Goal: Information Seeking & Learning: Learn about a topic

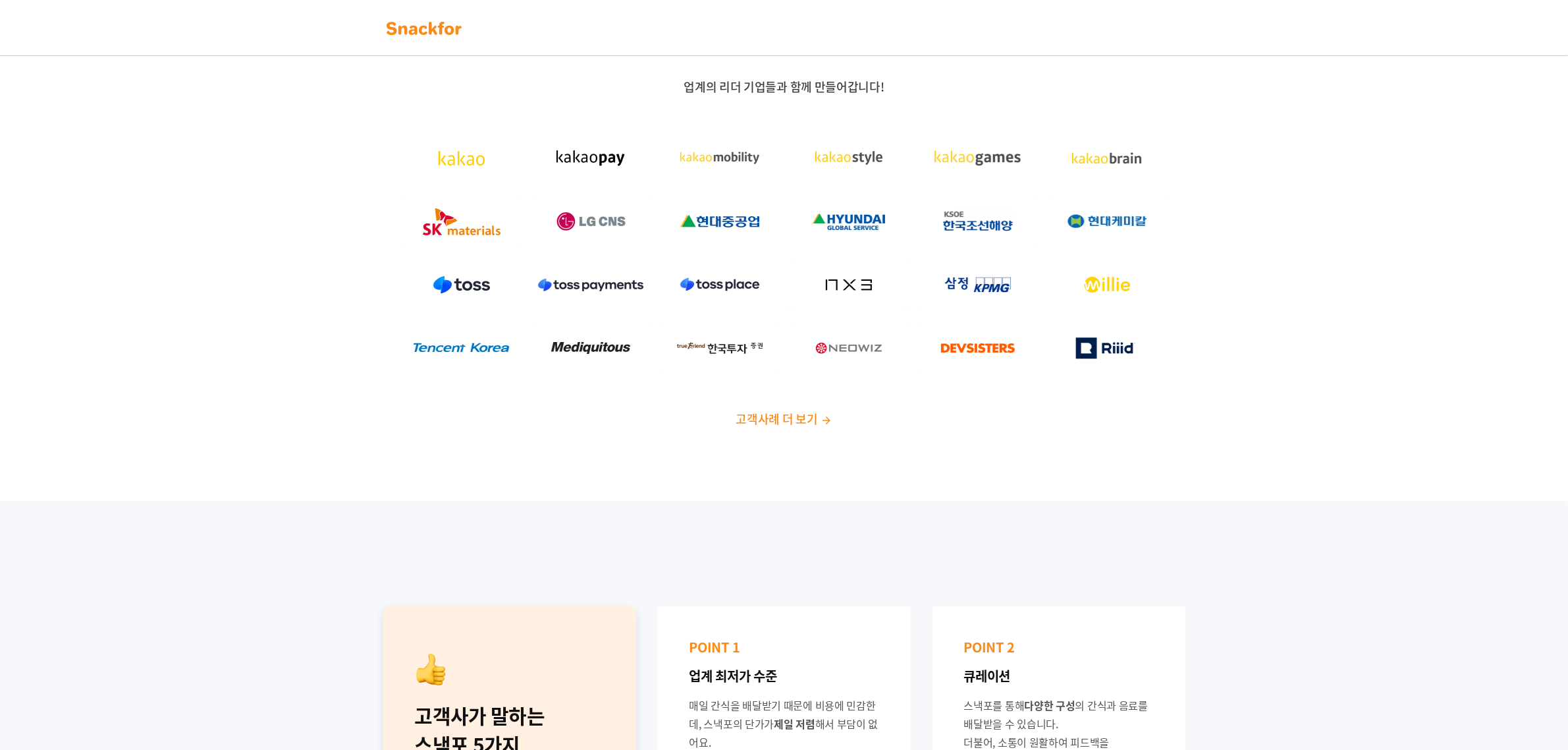
click at [828, 414] on img at bounding box center [826, 420] width 12 height 12
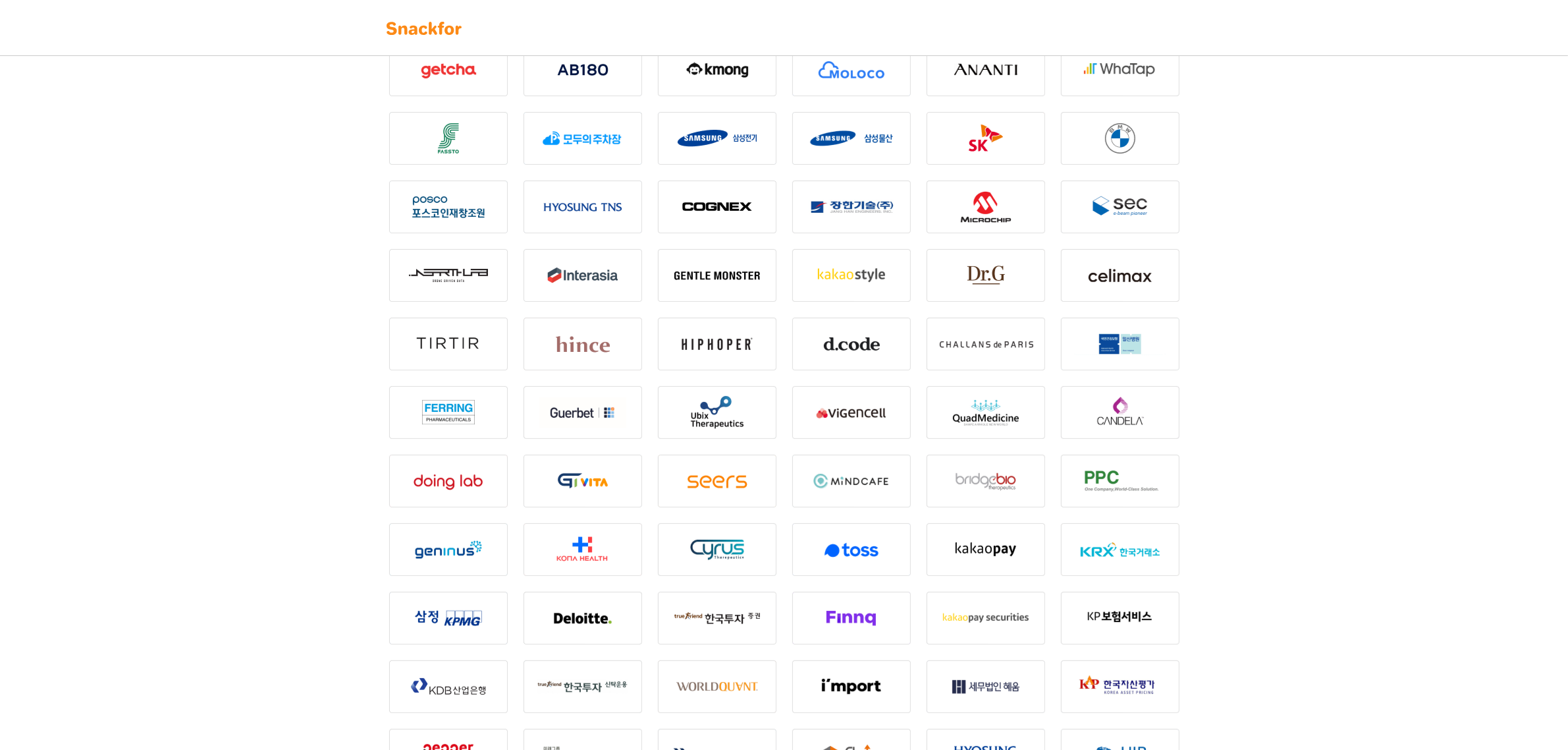
scroll to position [165, 0]
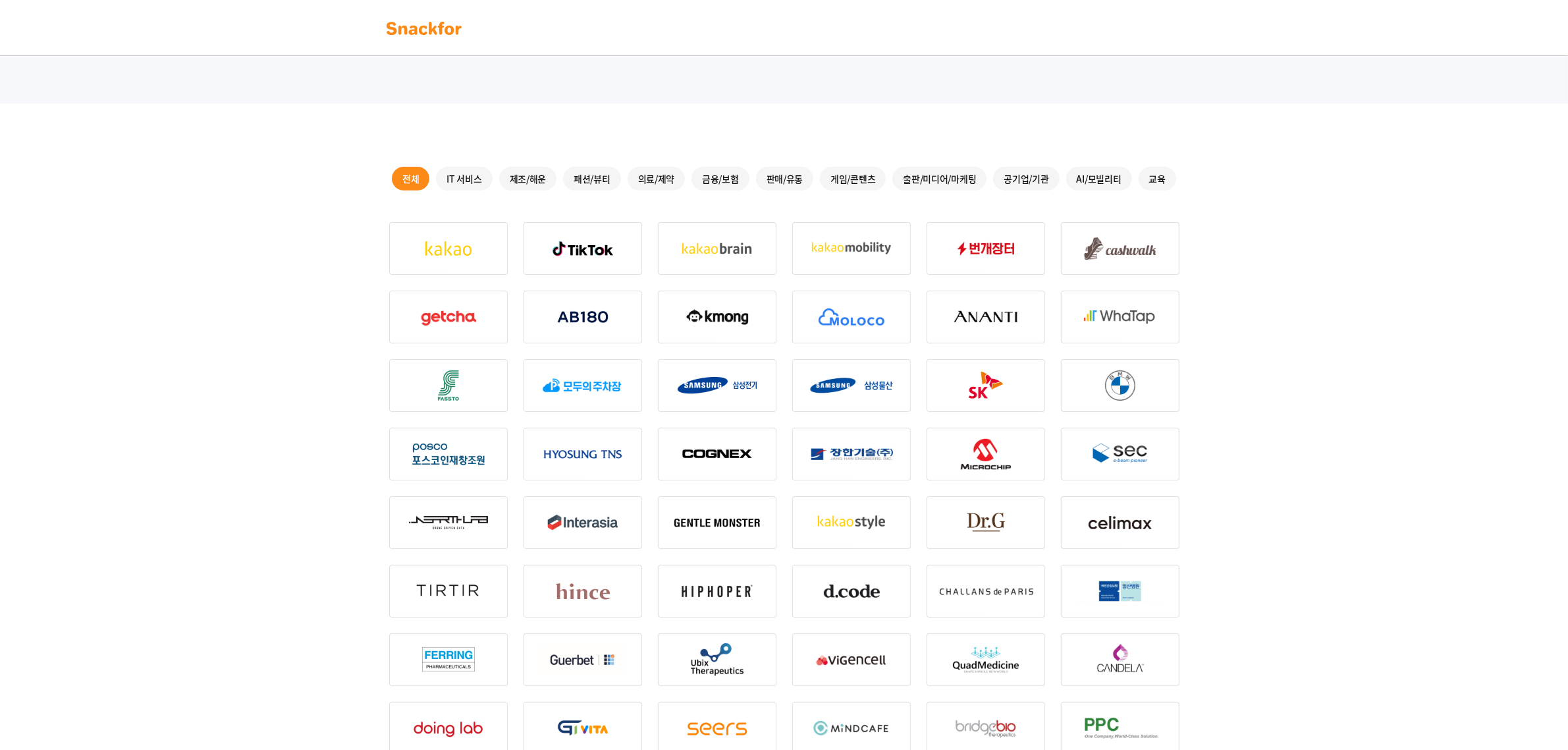
click at [479, 181] on div "IT 서비스" at bounding box center [464, 178] width 56 height 23
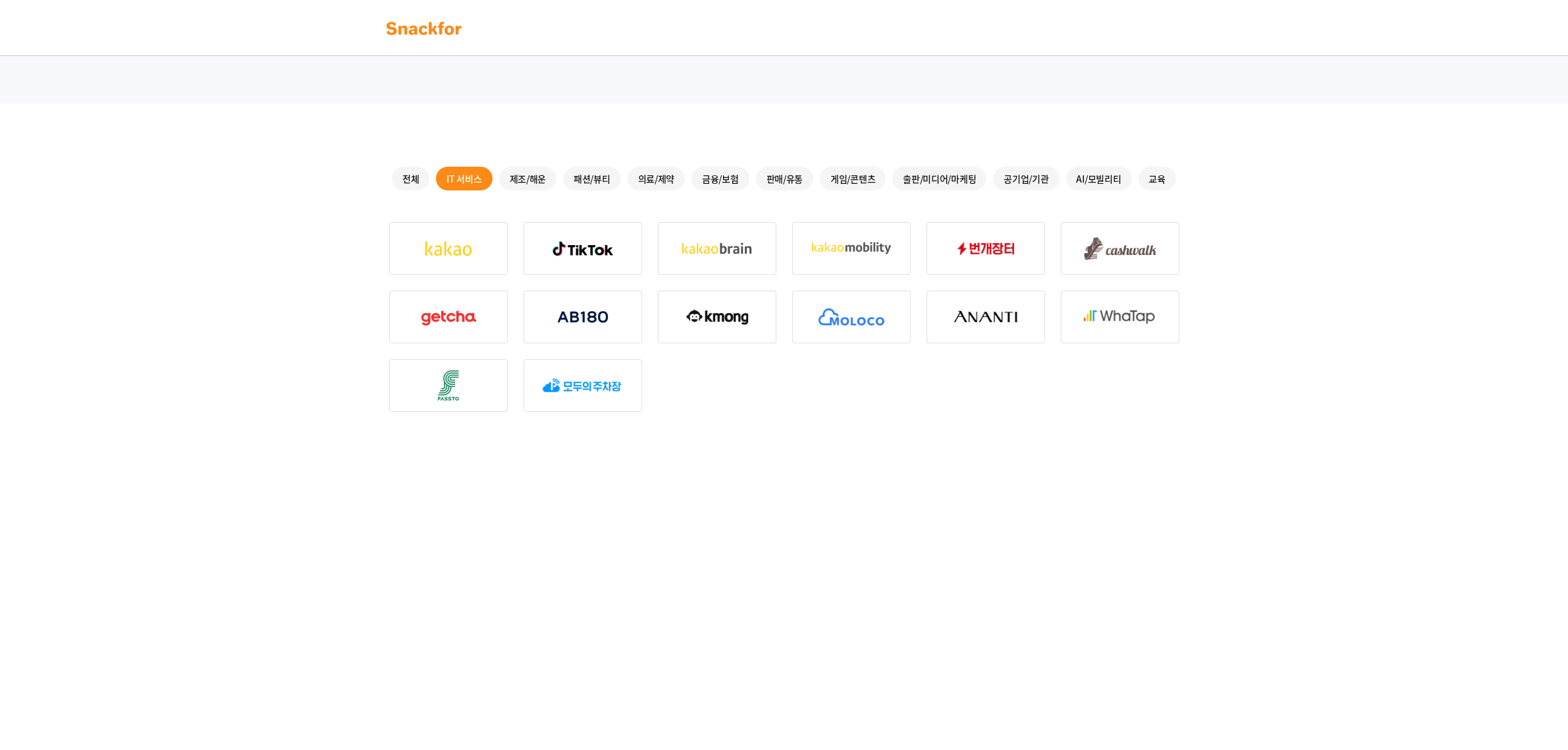
click at [417, 172] on div "전체" at bounding box center [410, 178] width 37 height 23
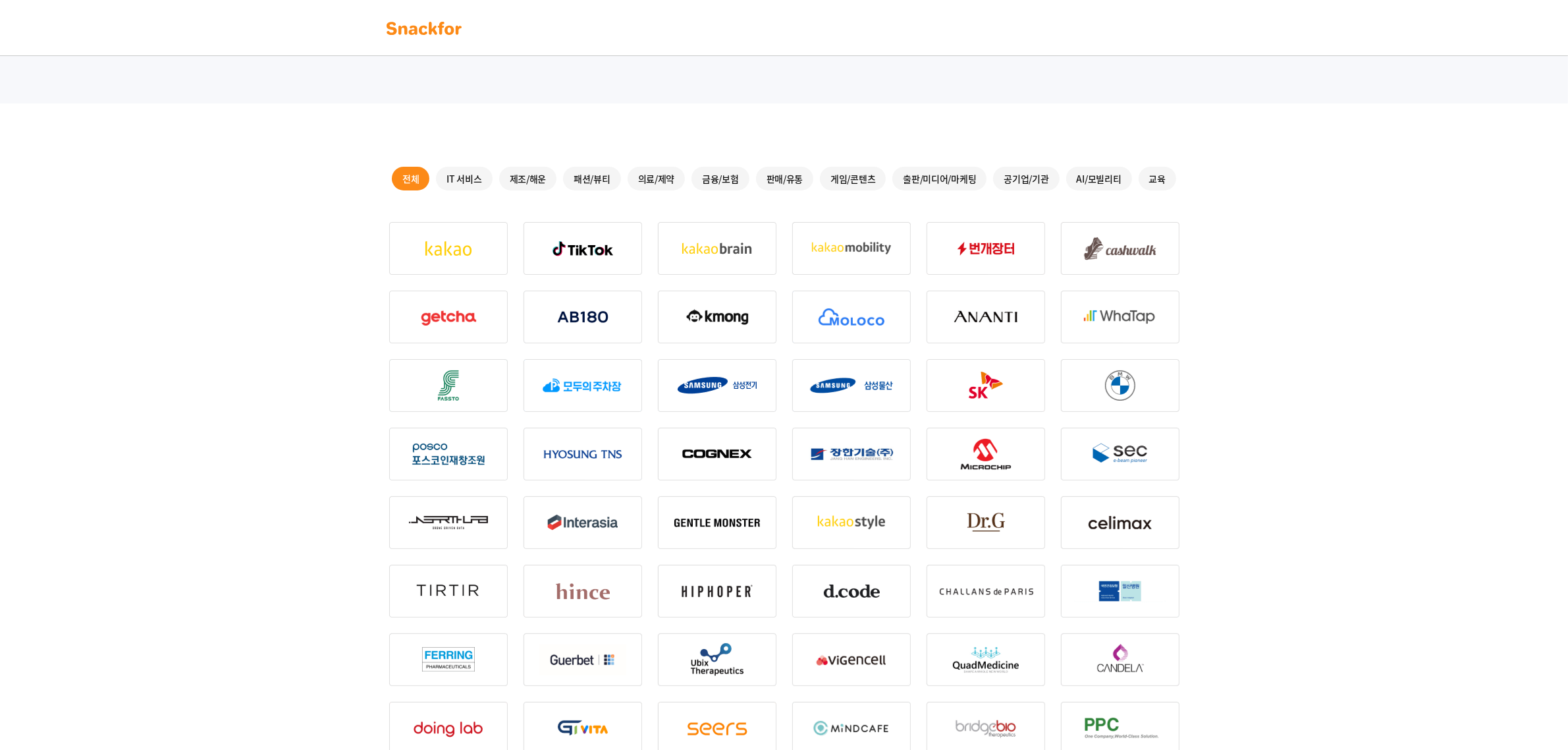
click at [528, 178] on div "제조/해운" at bounding box center [528, 178] width 58 height 23
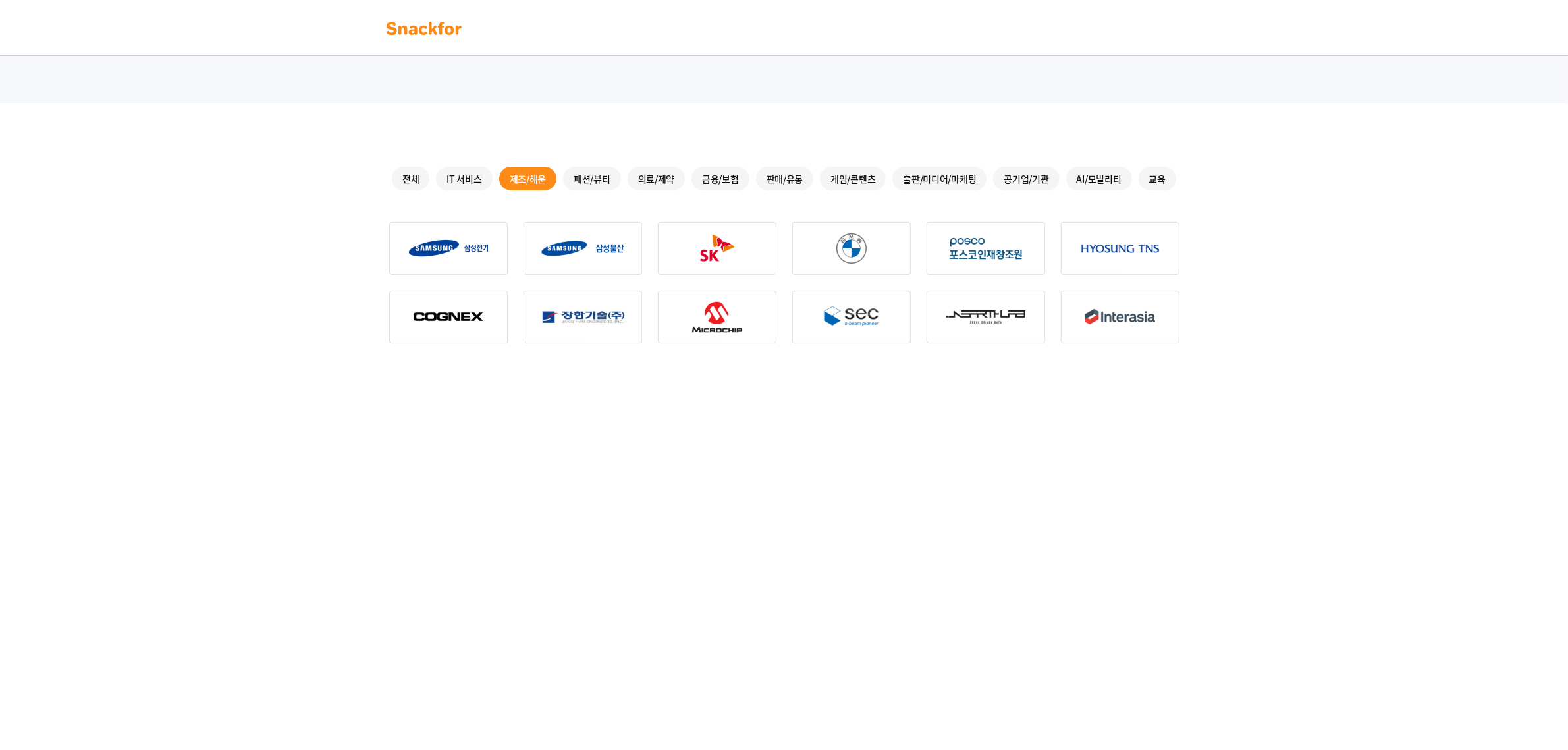
click at [586, 174] on div "패션/뷰티" at bounding box center [592, 178] width 58 height 23
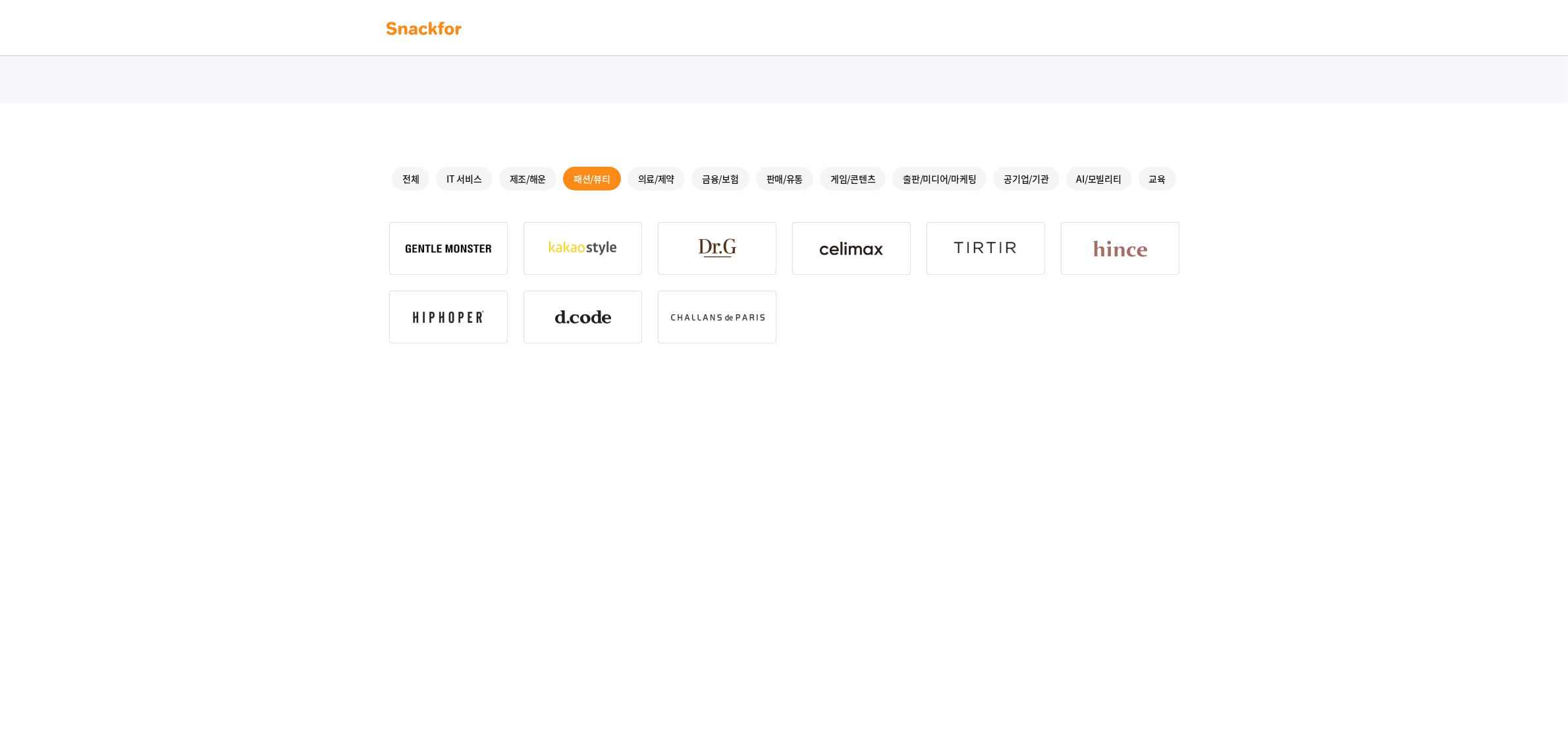
click at [644, 175] on div "의료/제약" at bounding box center [656, 178] width 58 height 23
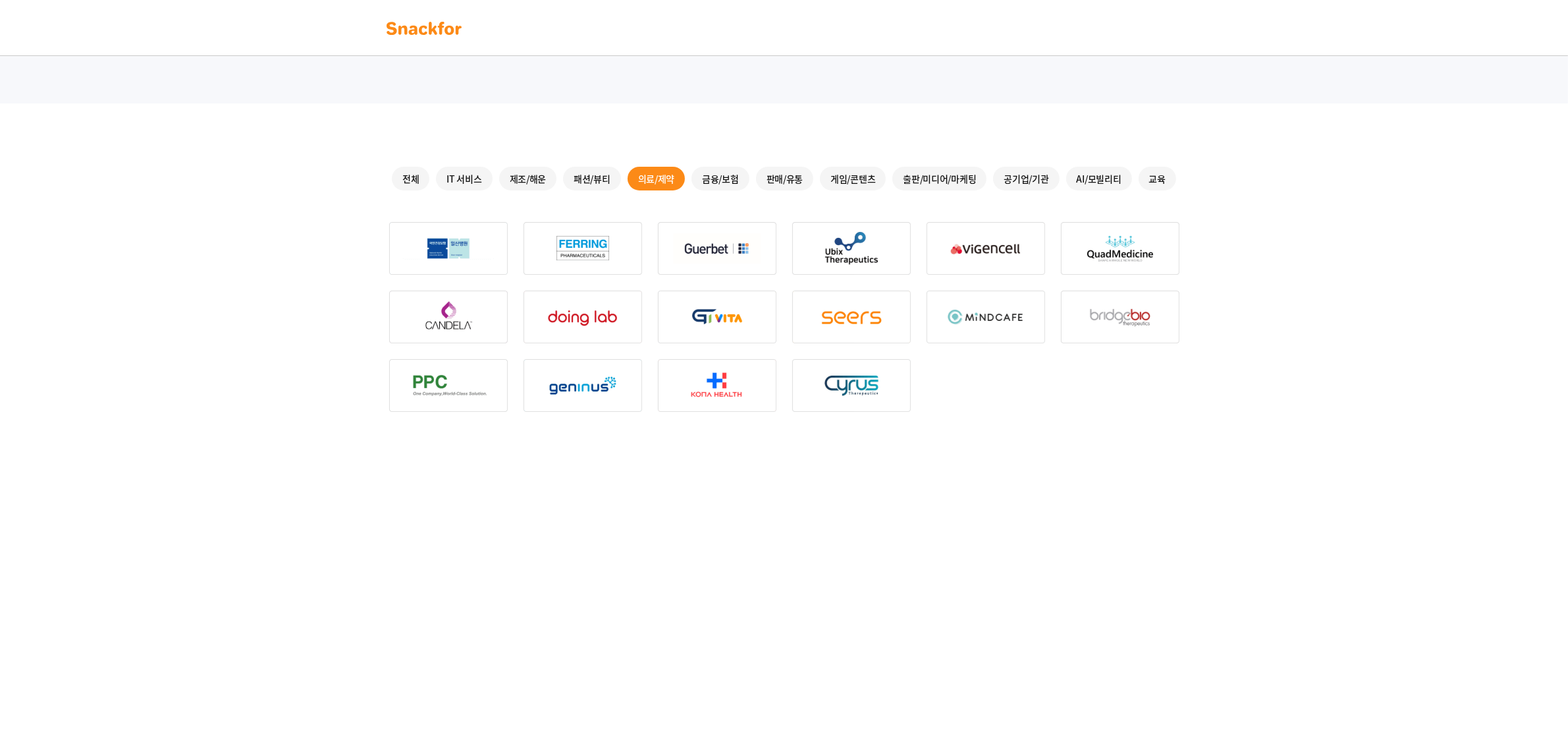
click at [722, 178] on div "금융/보험" at bounding box center [721, 178] width 58 height 23
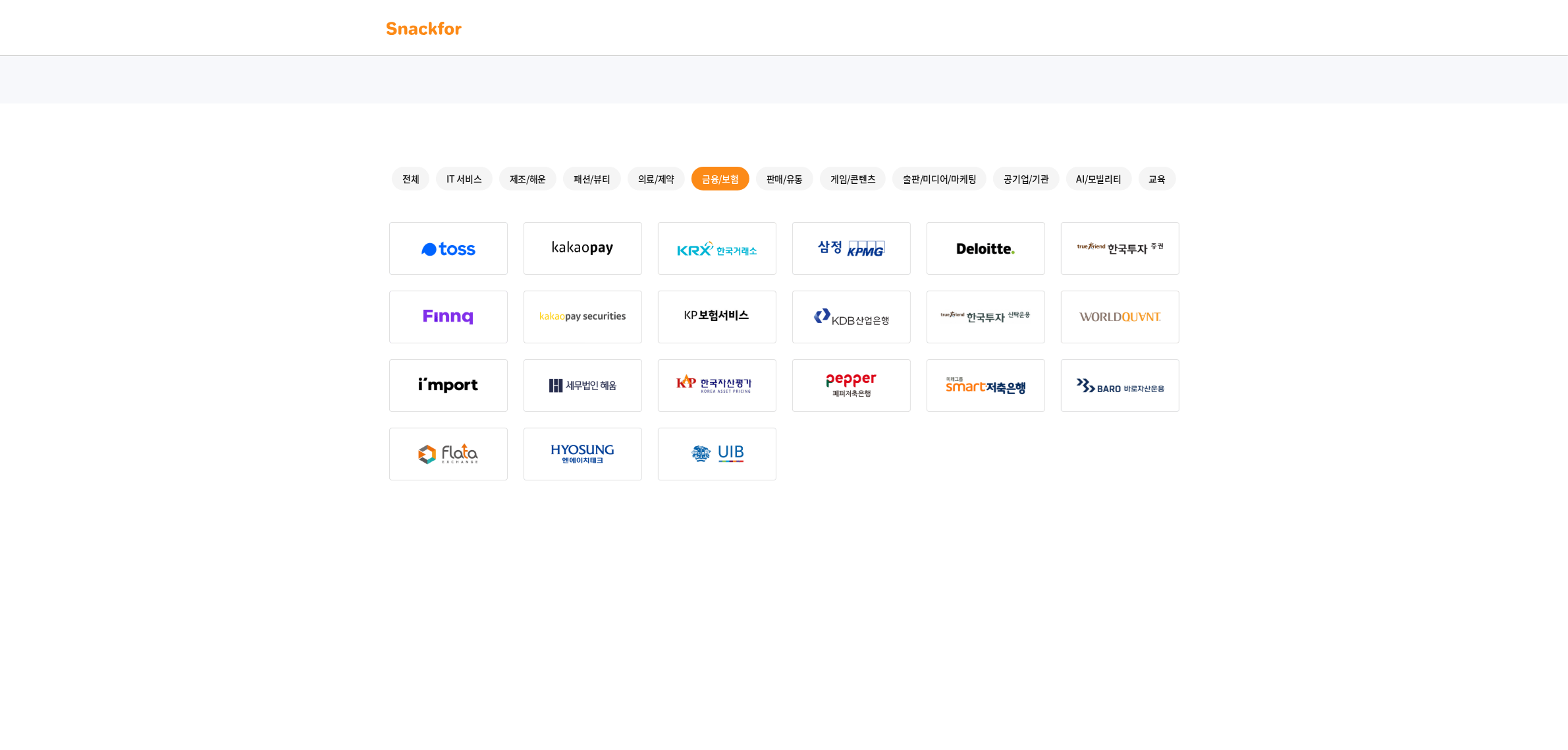
click at [801, 178] on div "판매/유통" at bounding box center [785, 178] width 58 height 23
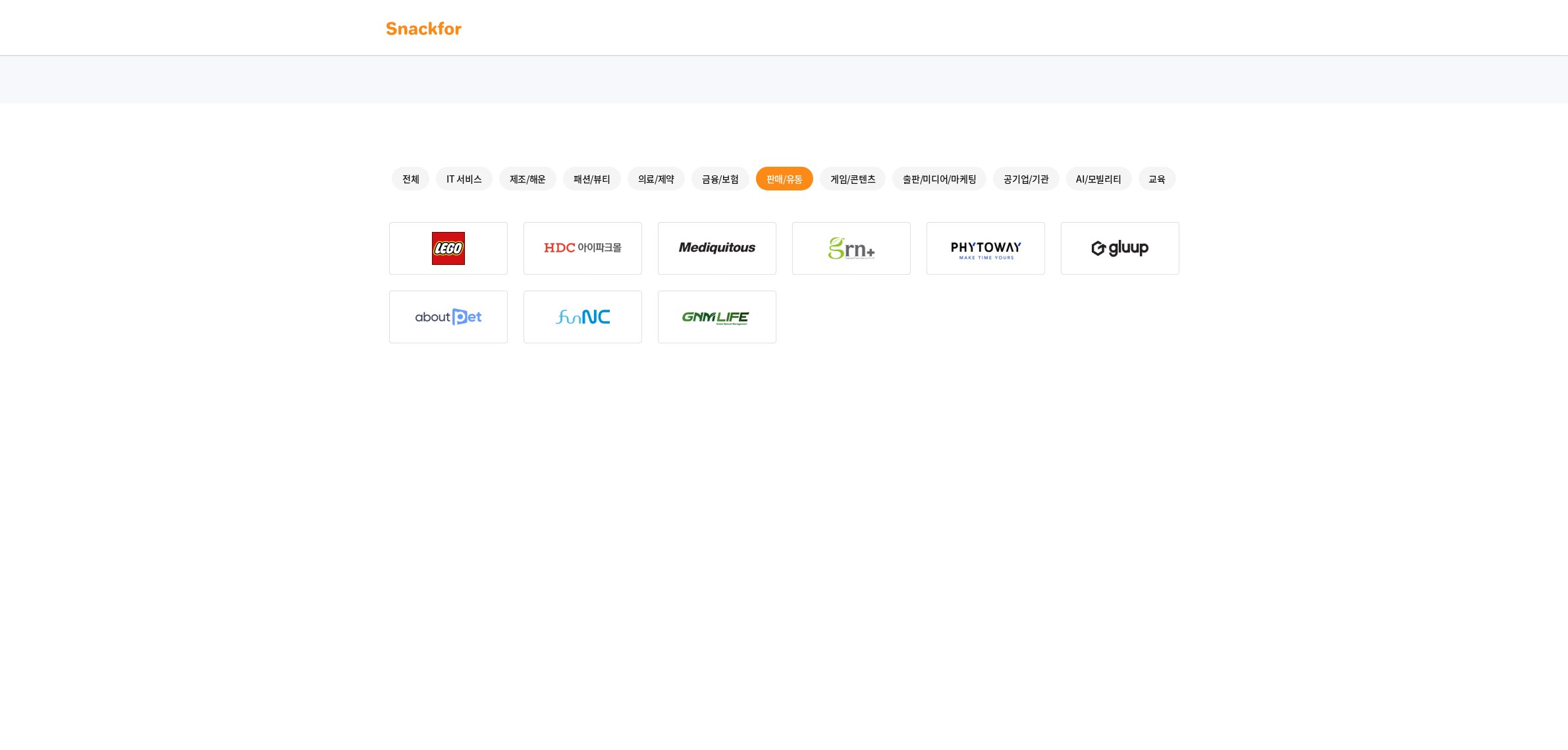
click at [425, 17] on link at bounding box center [423, 27] width 83 height 29
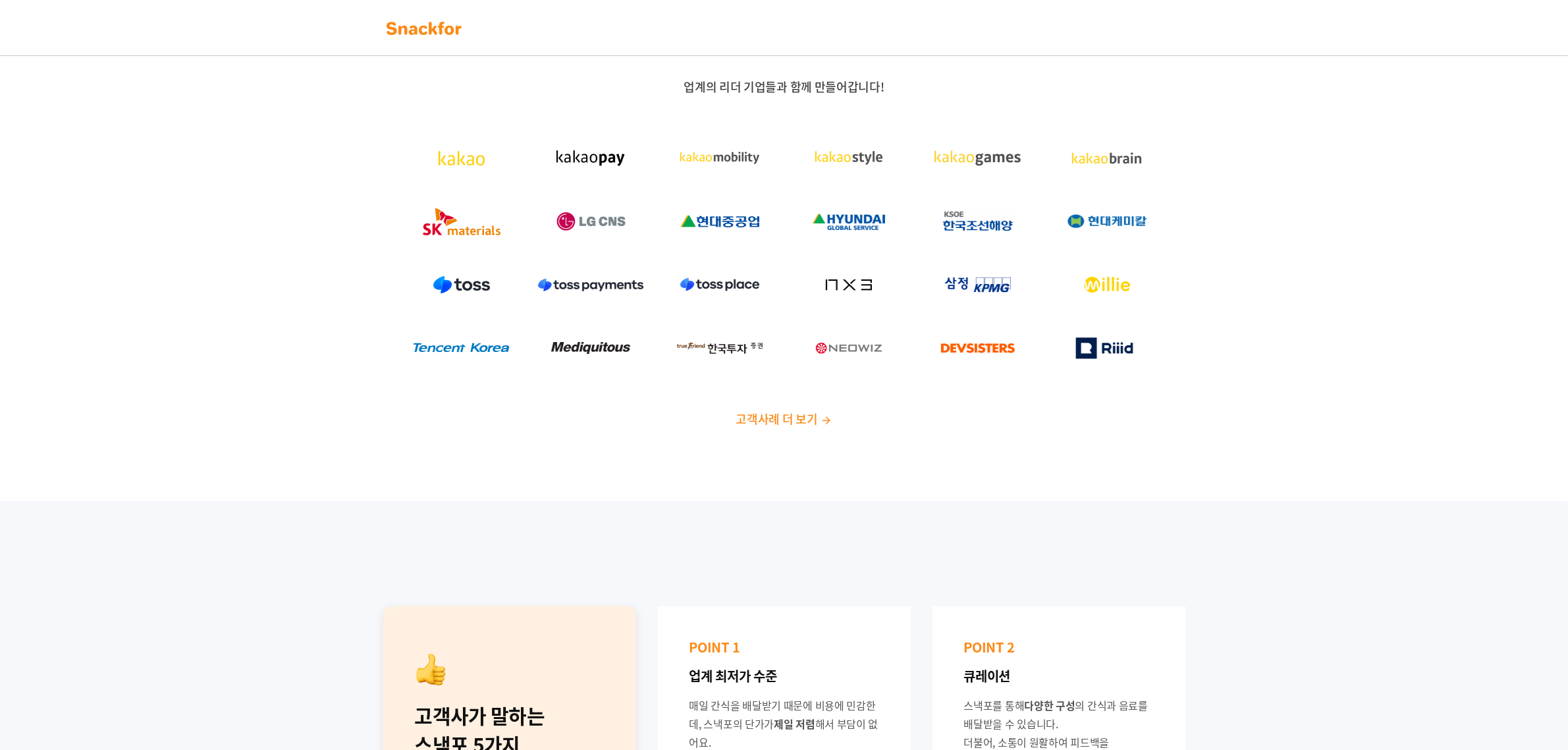
click at [436, 27] on img at bounding box center [423, 28] width 83 height 21
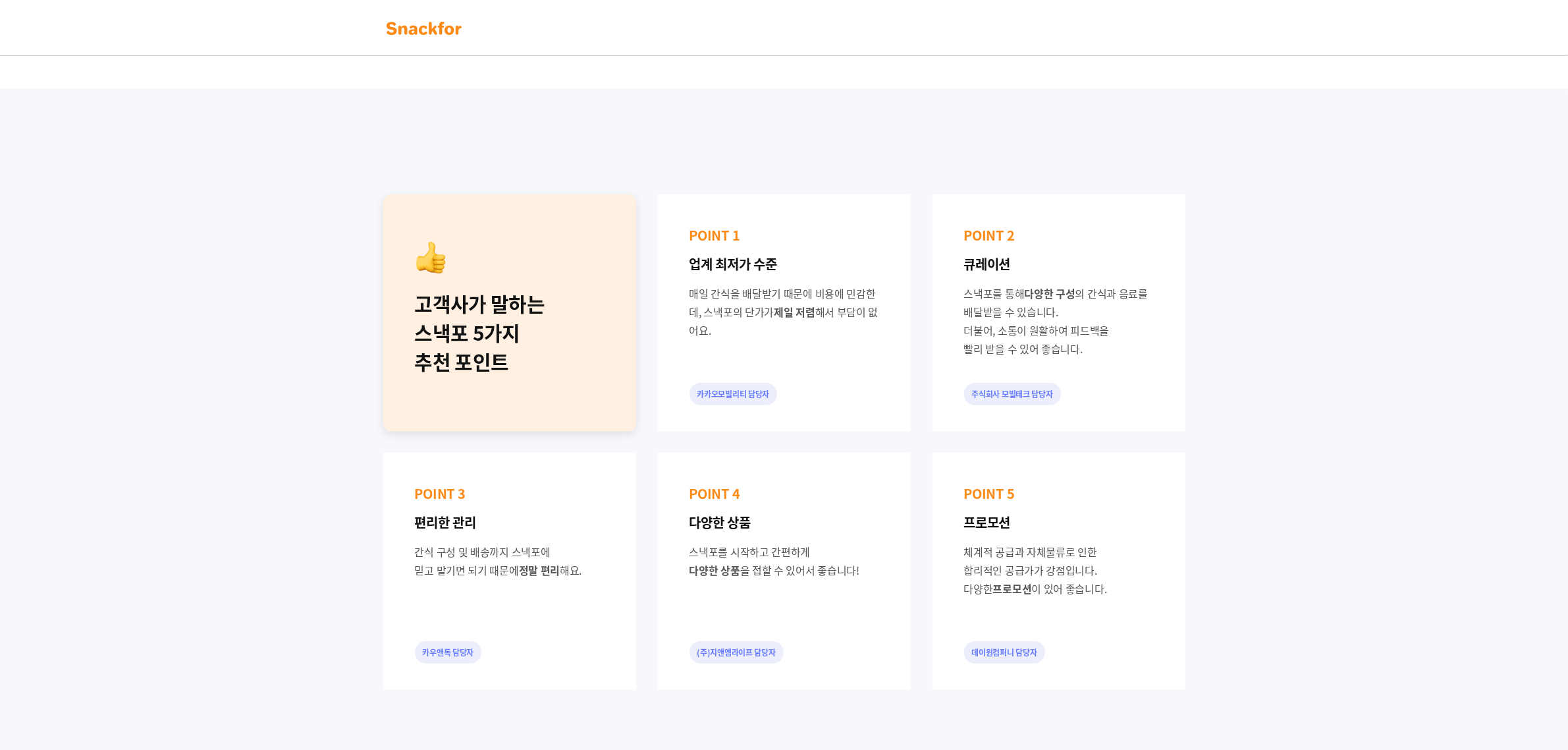
click at [544, 340] on div "고객사가 말하는 스낵포 5가지 추천 포인트" at bounding box center [509, 332] width 189 height 87
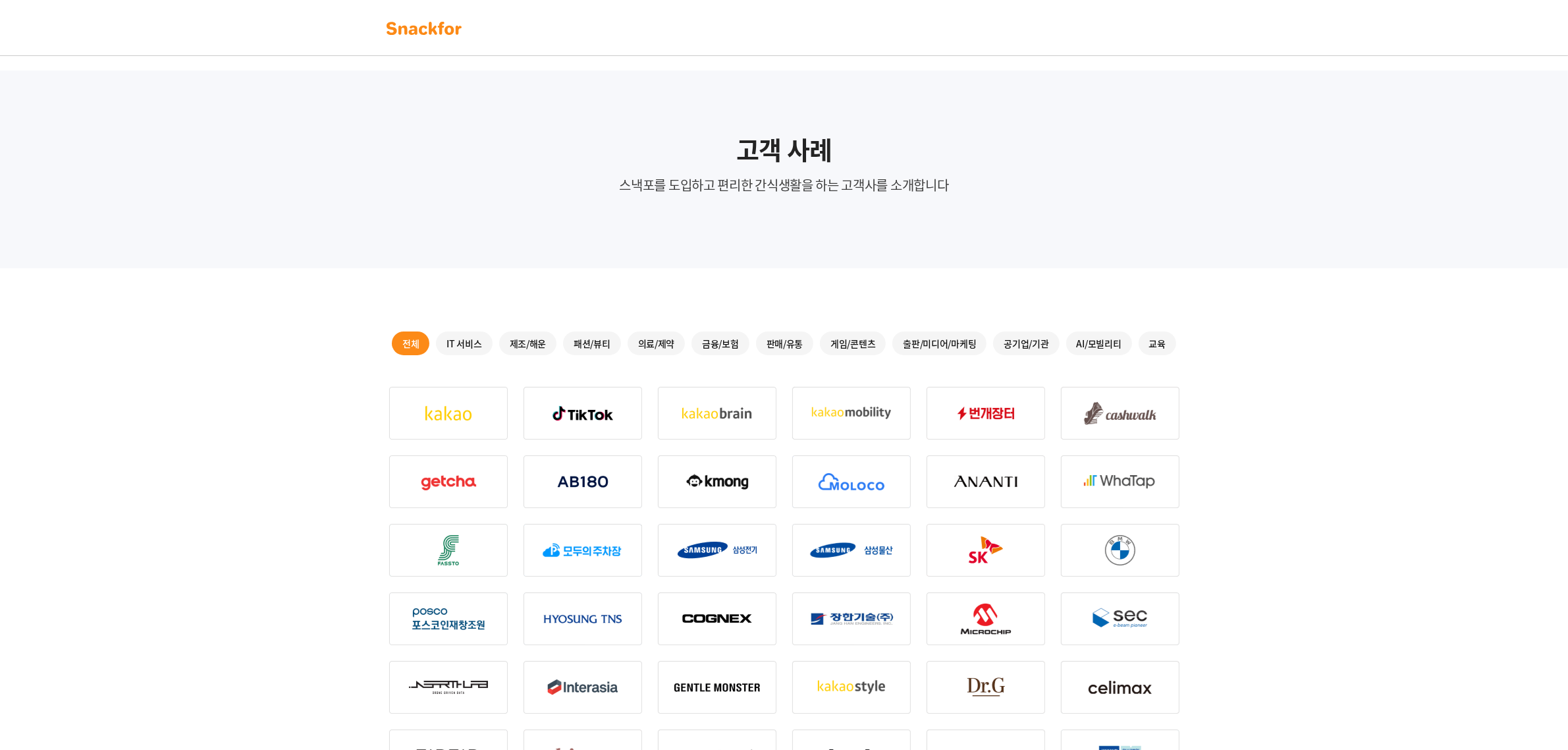
click at [1110, 351] on div "AI/모빌리티" at bounding box center [1098, 342] width 66 height 23
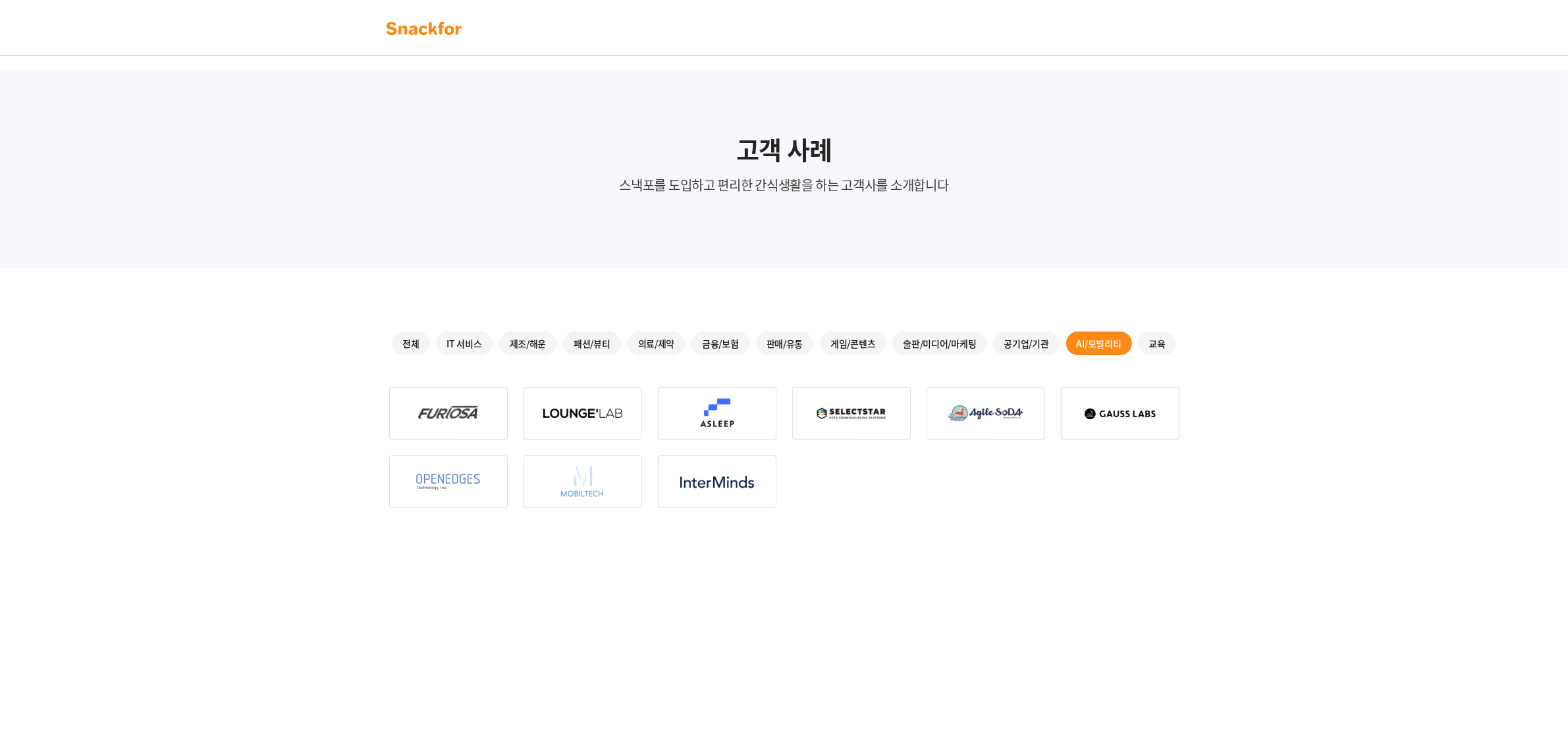
click at [1153, 351] on div "교육" at bounding box center [1157, 342] width 37 height 23
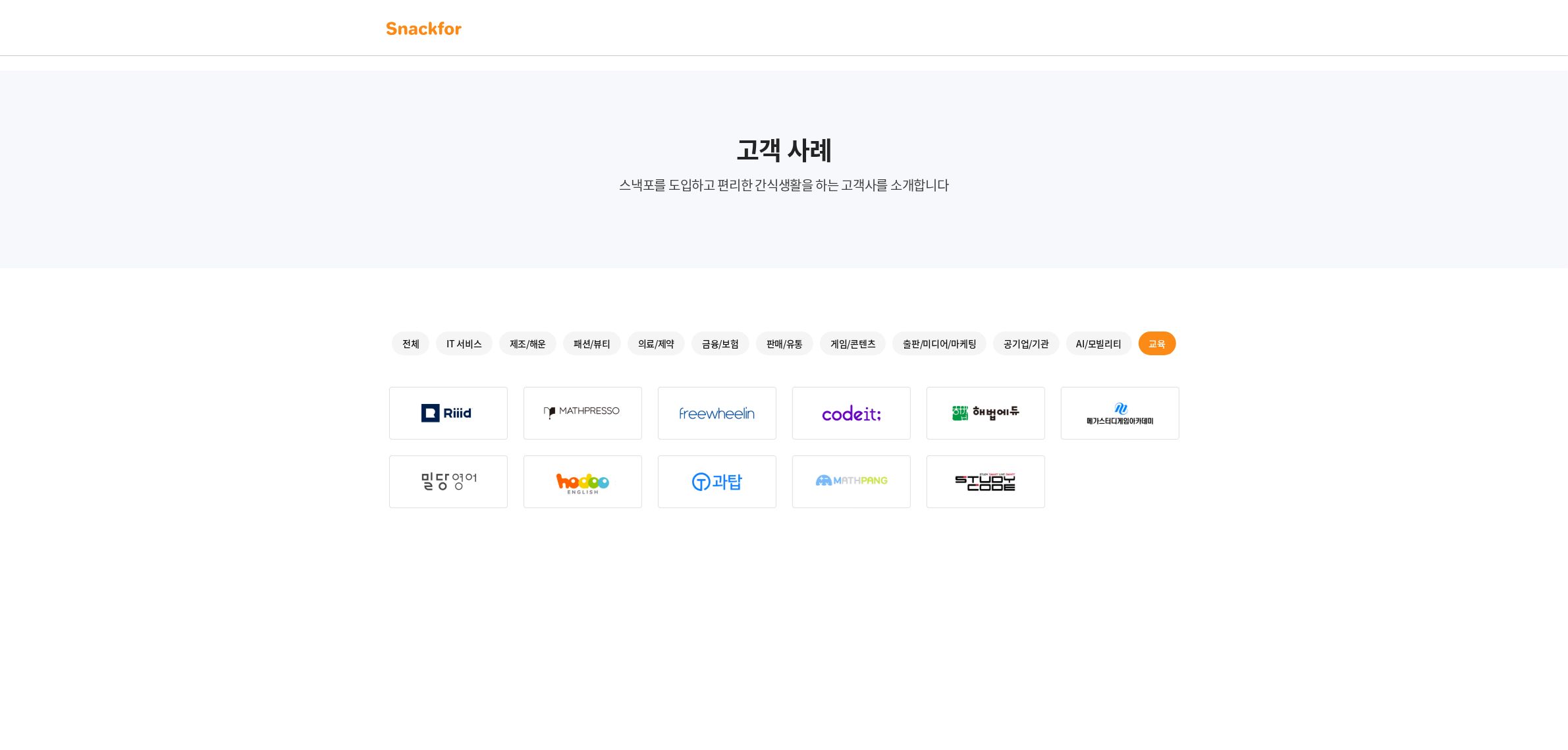
click at [403, 335] on div "전체" at bounding box center [410, 342] width 37 height 23
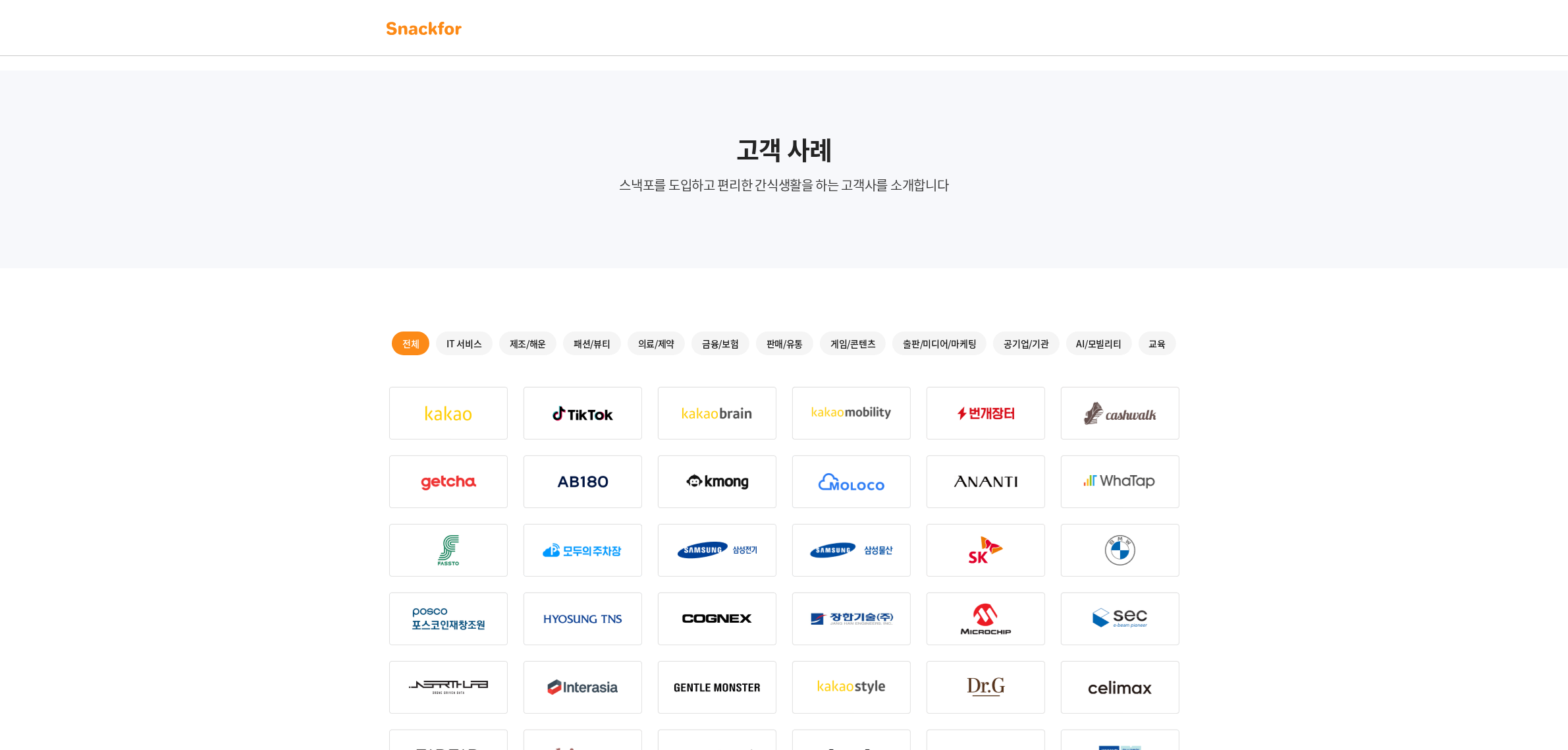
click at [427, 31] on img at bounding box center [423, 28] width 83 height 21
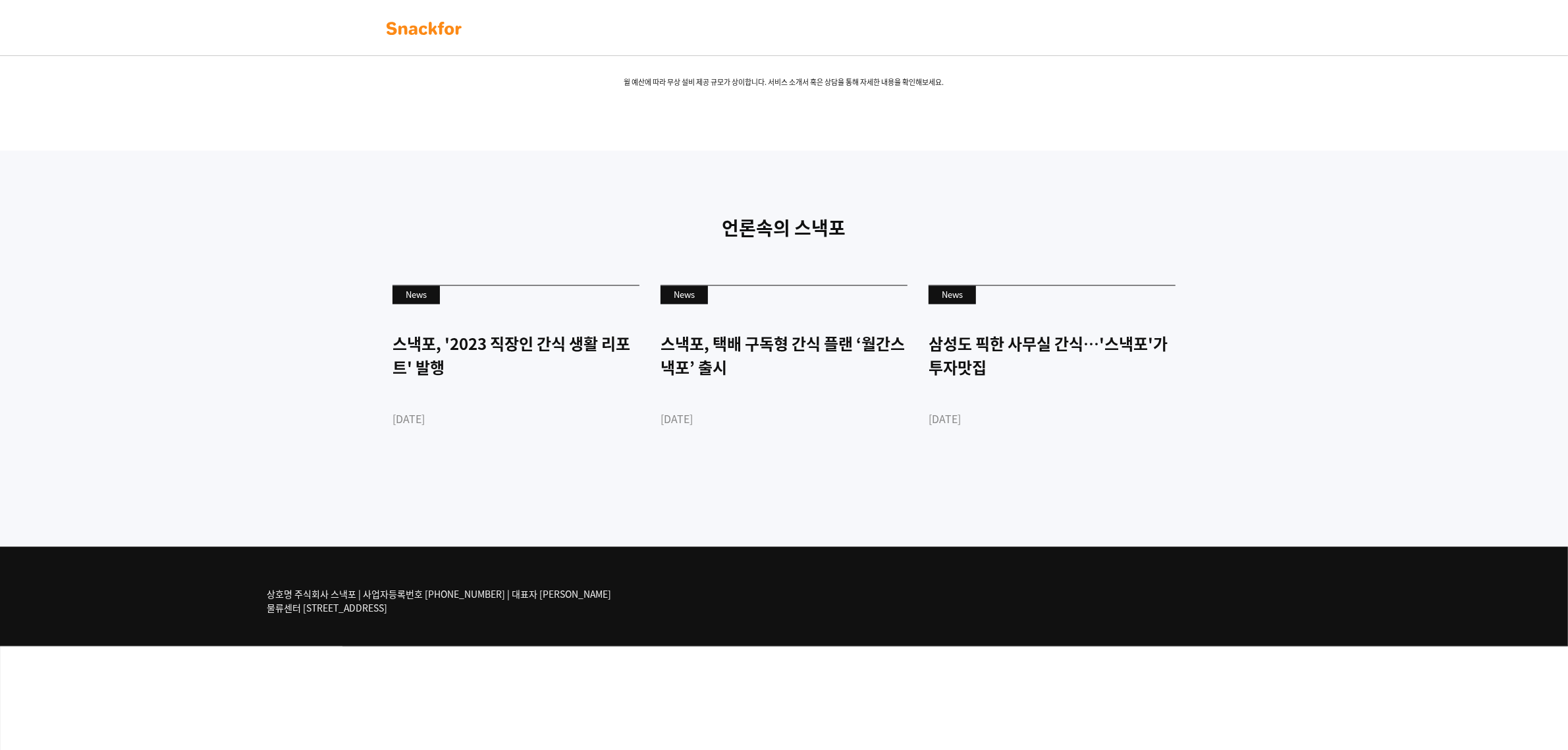
scroll to position [2952, 0]
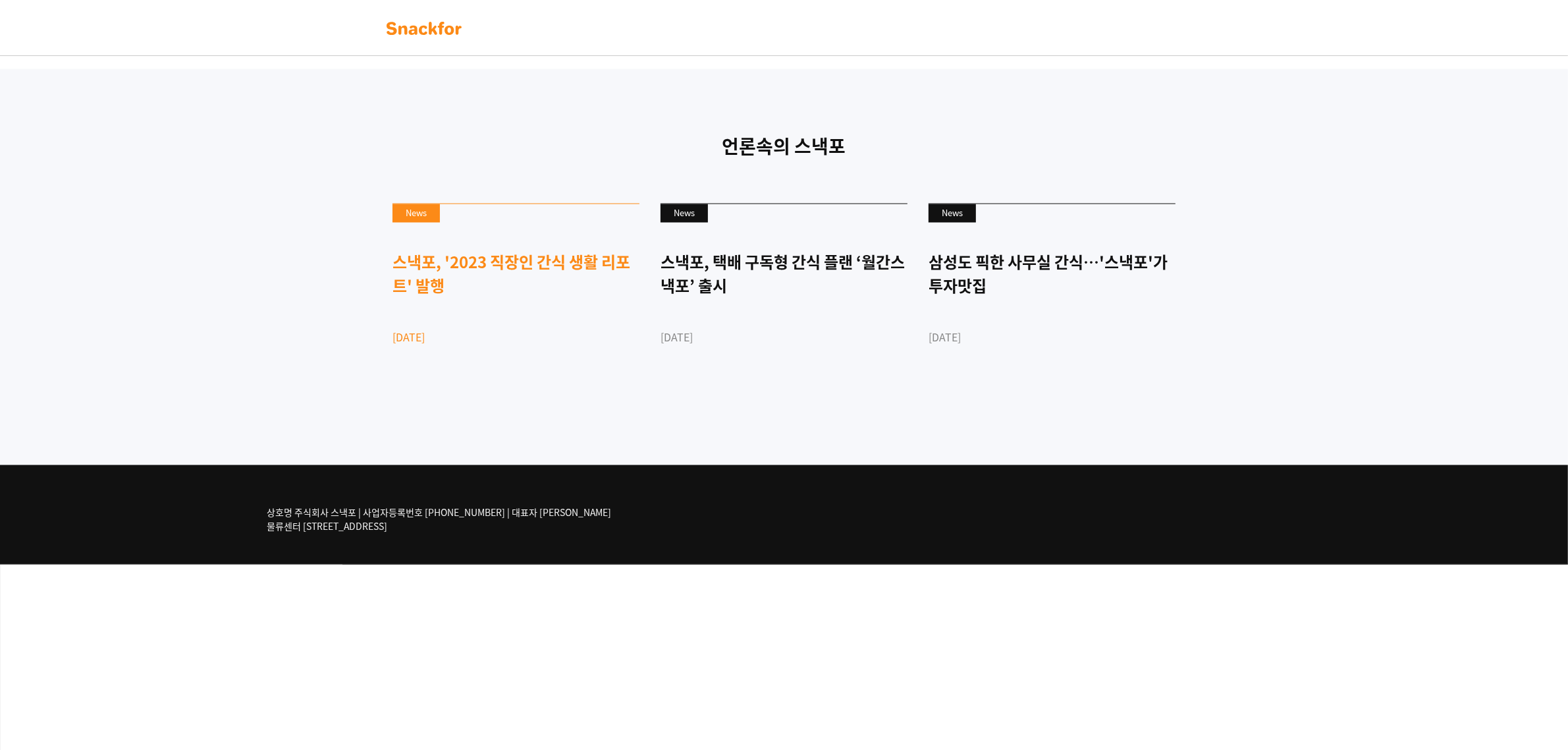
click at [499, 298] on div "스낵포, '2023 직장인 간식 생활 리포트' 발행" at bounding box center [516, 273] width 247 height 48
